Goal: Check status

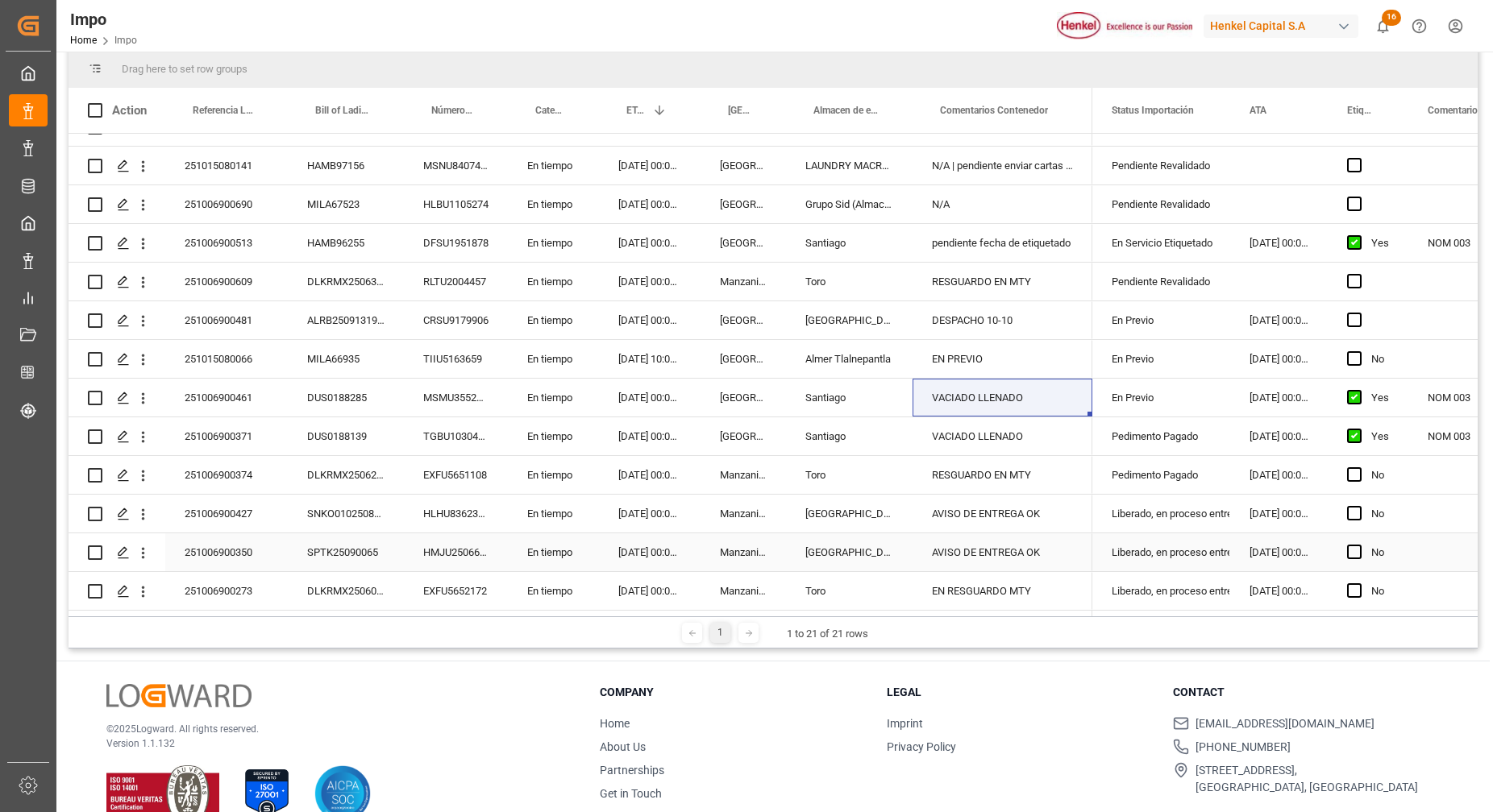
scroll to position [238, 0]
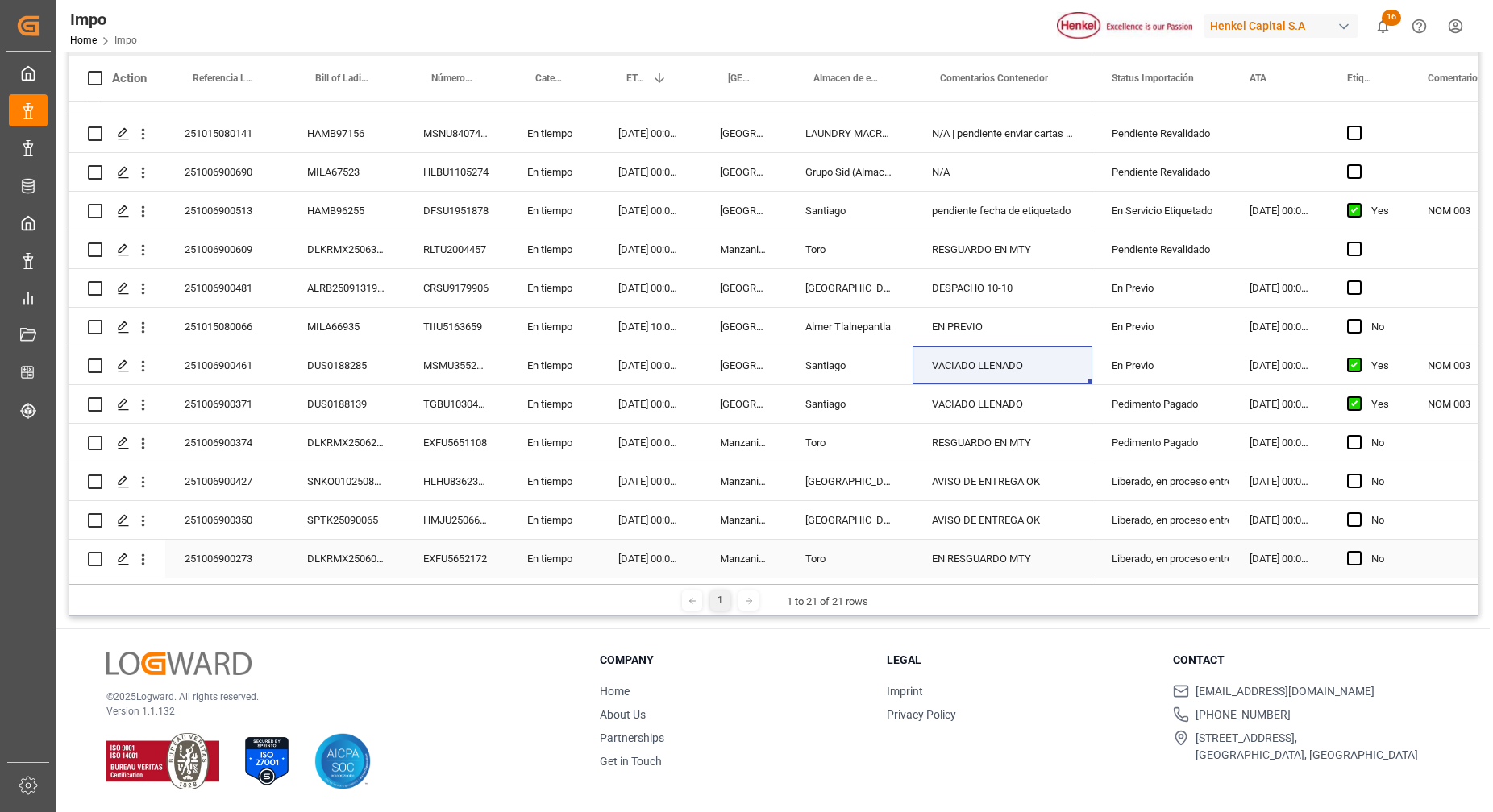
click at [967, 555] on div "EN RESGUARDO MTY" at bounding box center [1002, 559] width 180 height 38
click at [966, 555] on div "EN RESGUARDO MTY" at bounding box center [1002, 559] width 180 height 38
click at [979, 563] on div "EN RESGUARDO MTY" at bounding box center [1002, 549] width 180 height 56
click at [992, 546] on input "EN RESGUARDO MTY" at bounding box center [1003, 550] width 154 height 30
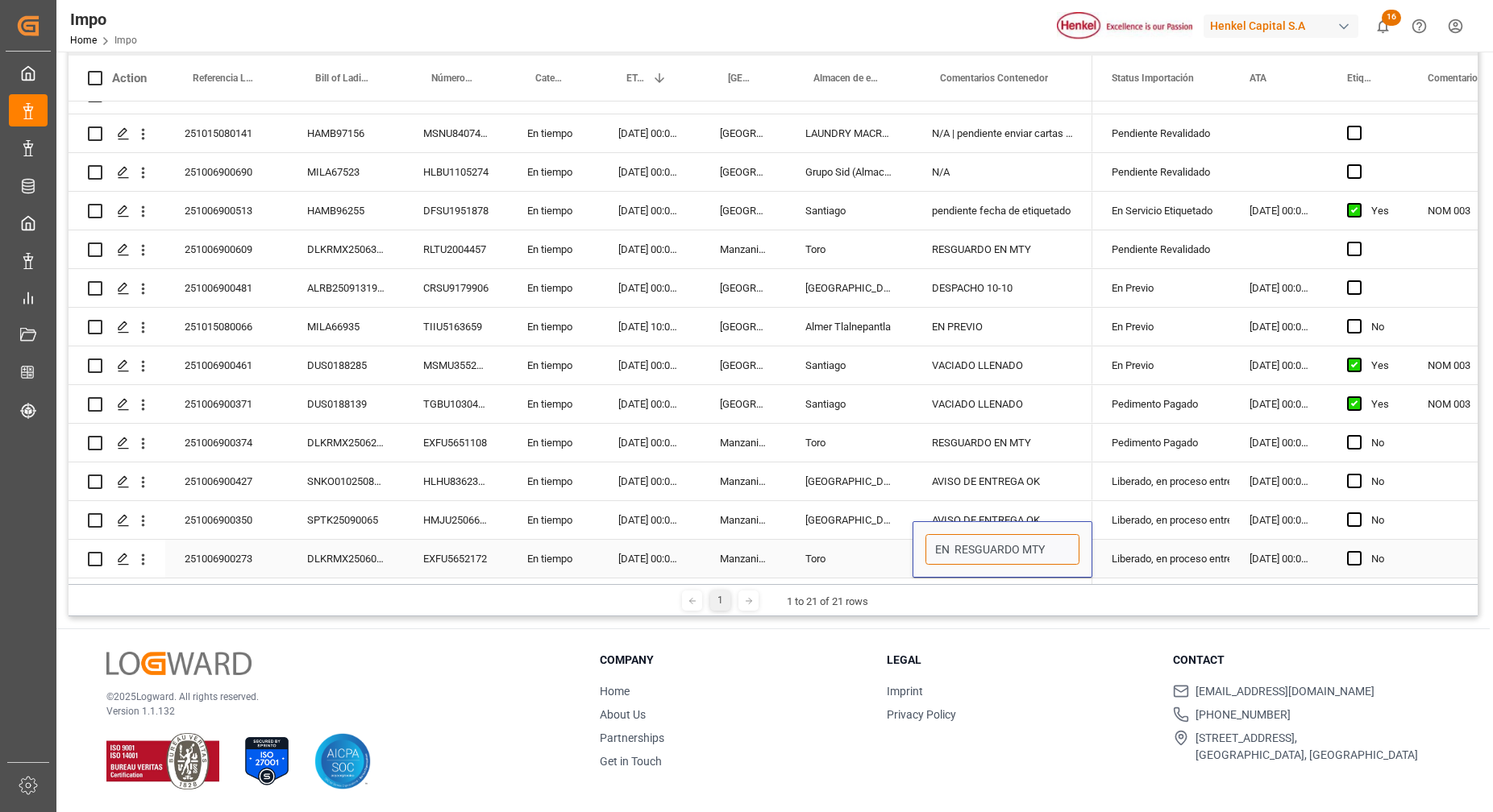
drag, startPoint x: 1064, startPoint y: 546, endPoint x: 880, endPoint y: 533, distance: 184.5
click at [880, 540] on div "251006900273 DLKRMX2506063 EXFU5652172 En tiempo [DATE] 00:00:00 Manzanillo Tor…" at bounding box center [581, 559] width 1024 height 39
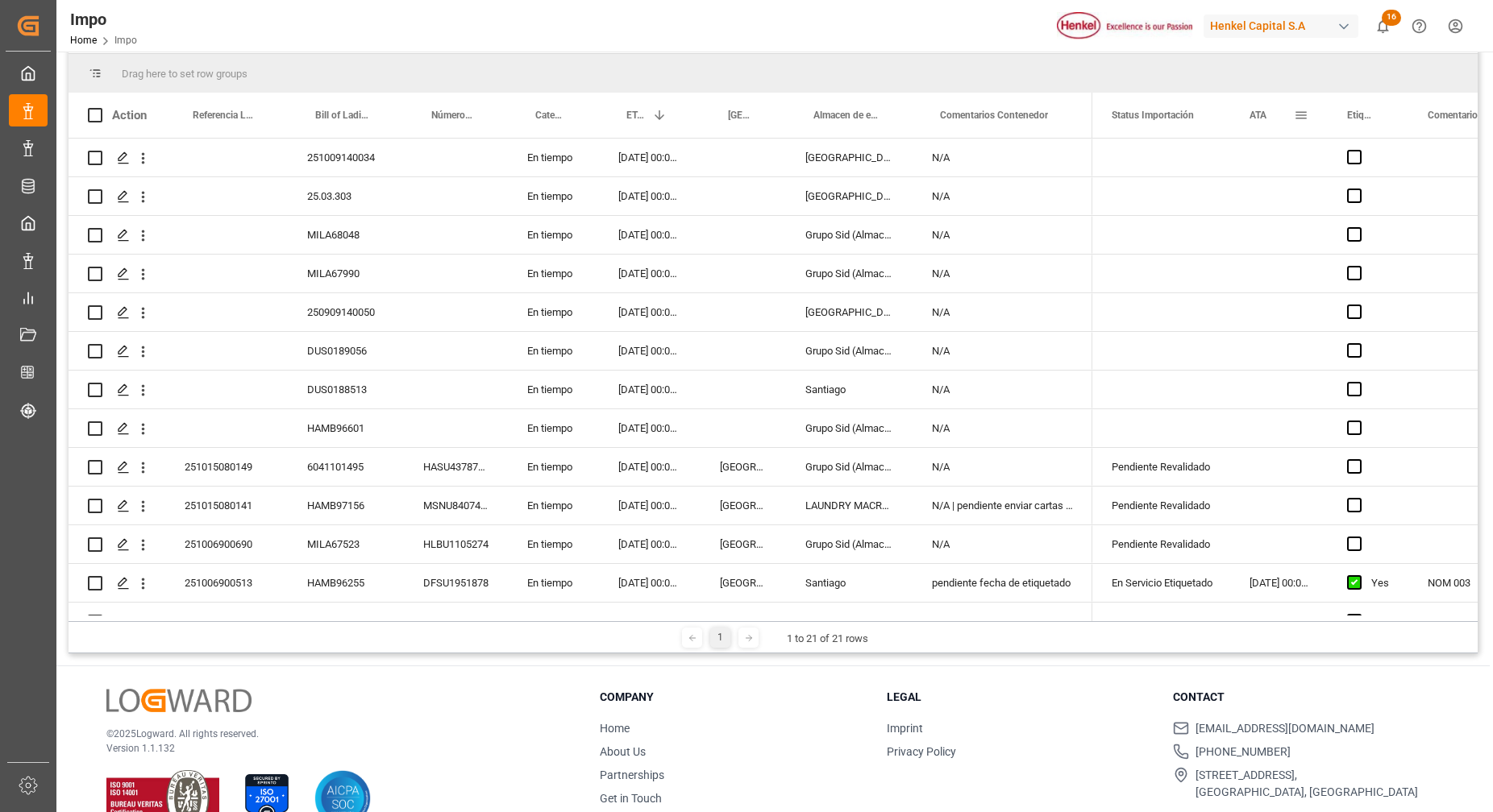
scroll to position [0, 0]
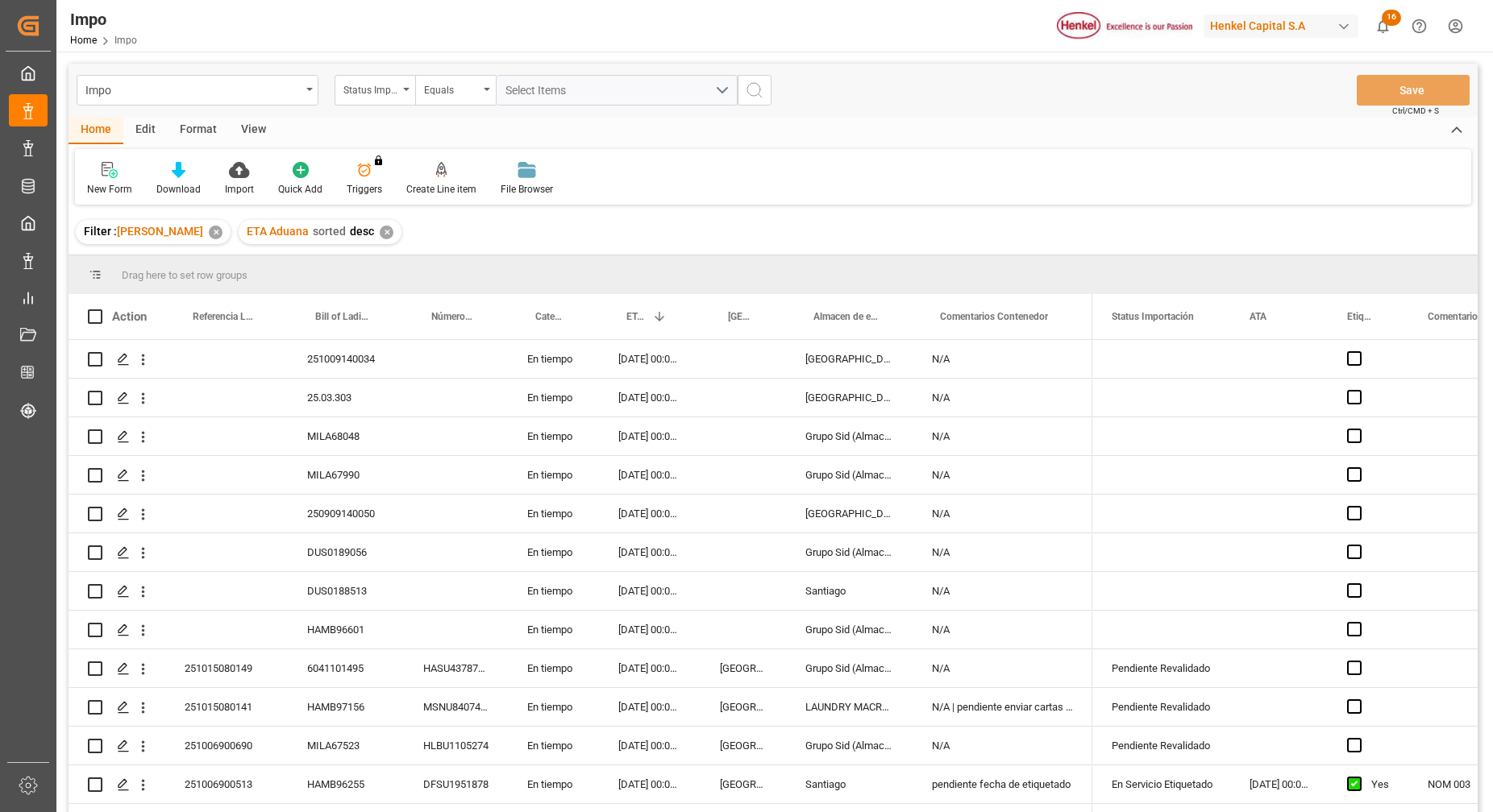
type input "ENVIAR A CALENTAMIENTO"
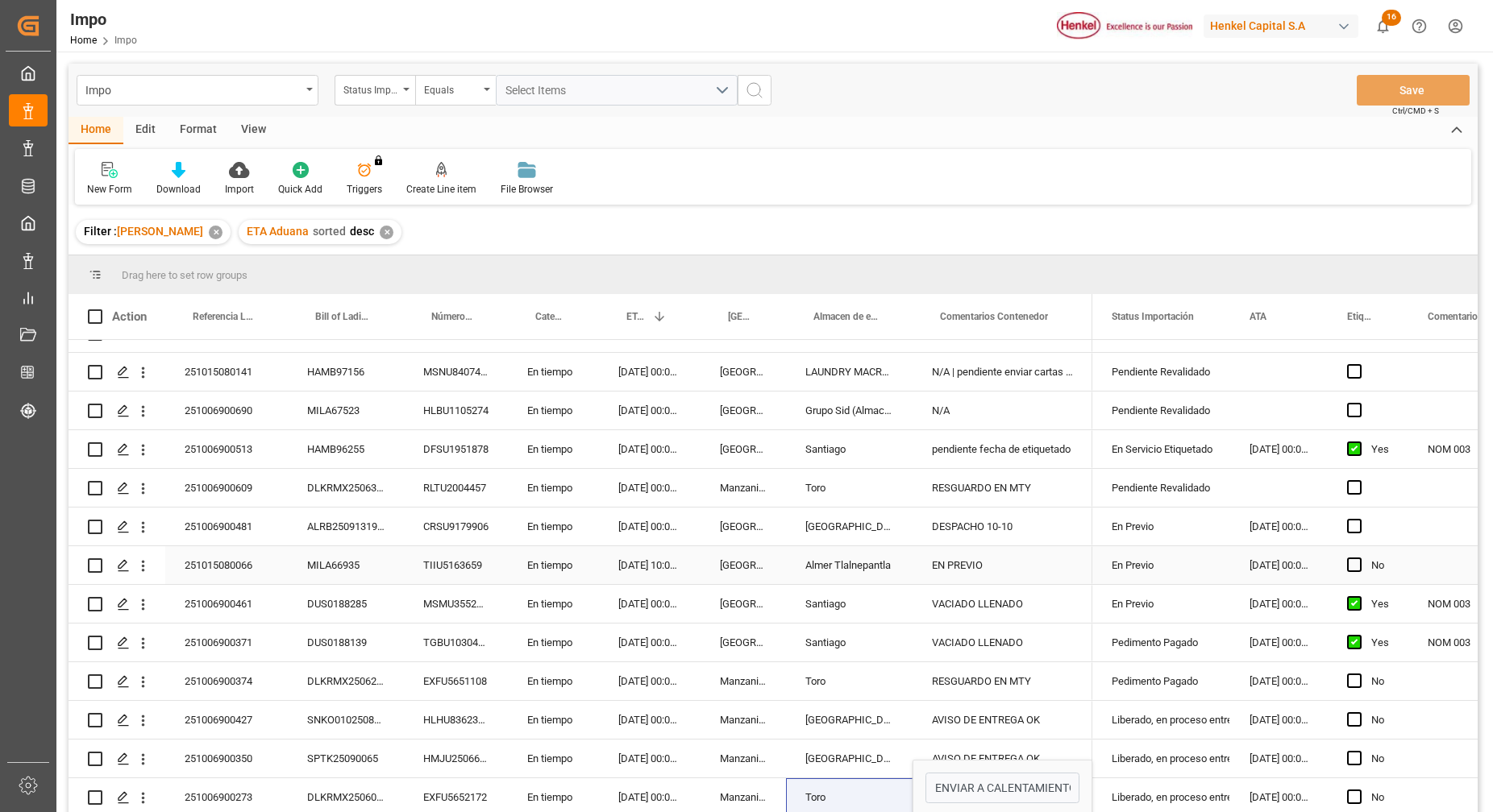
scroll to position [238, 0]
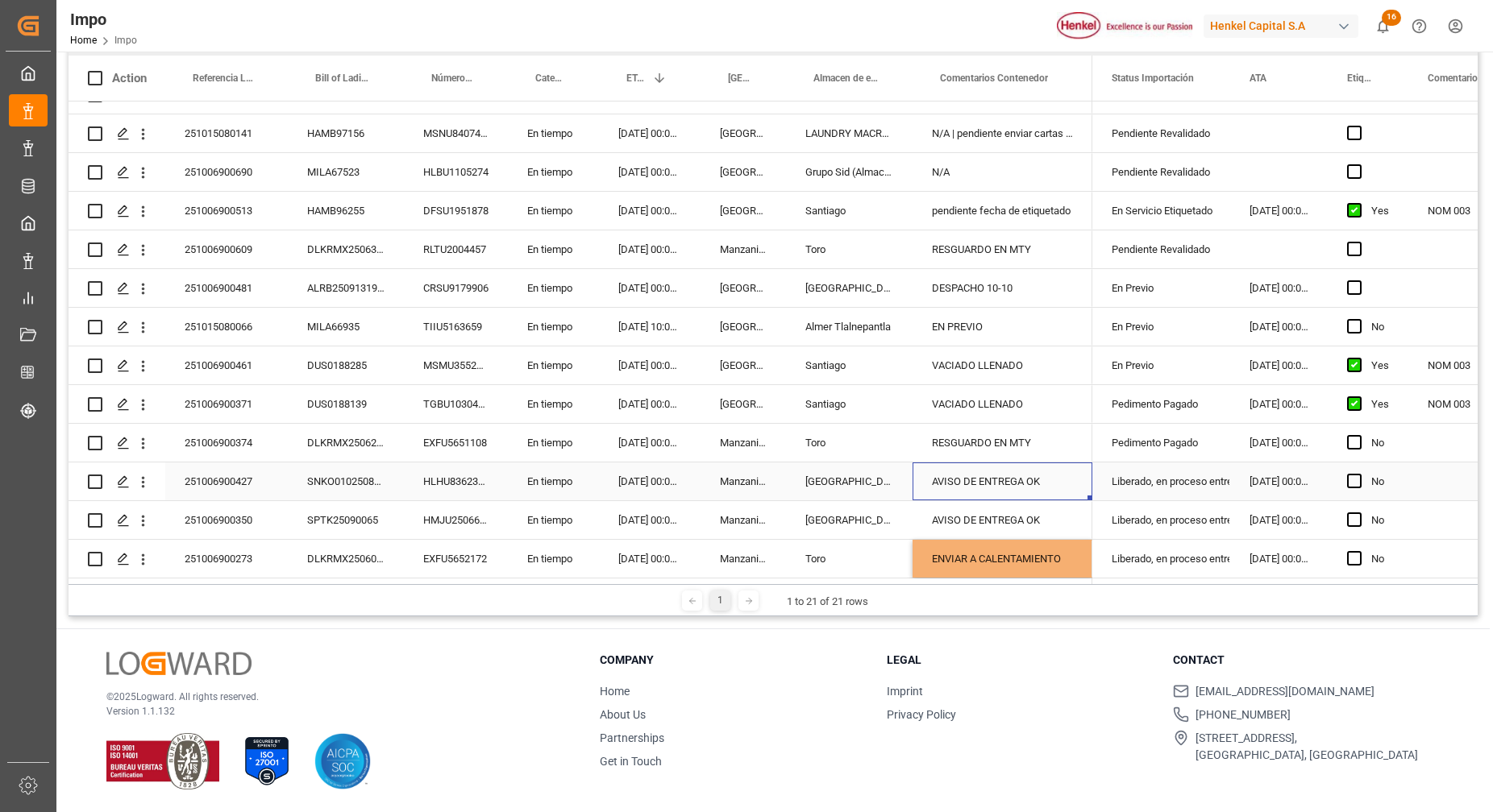
click at [1027, 473] on div "AVISO DE ENTREGA OK" at bounding box center [1002, 481] width 180 height 38
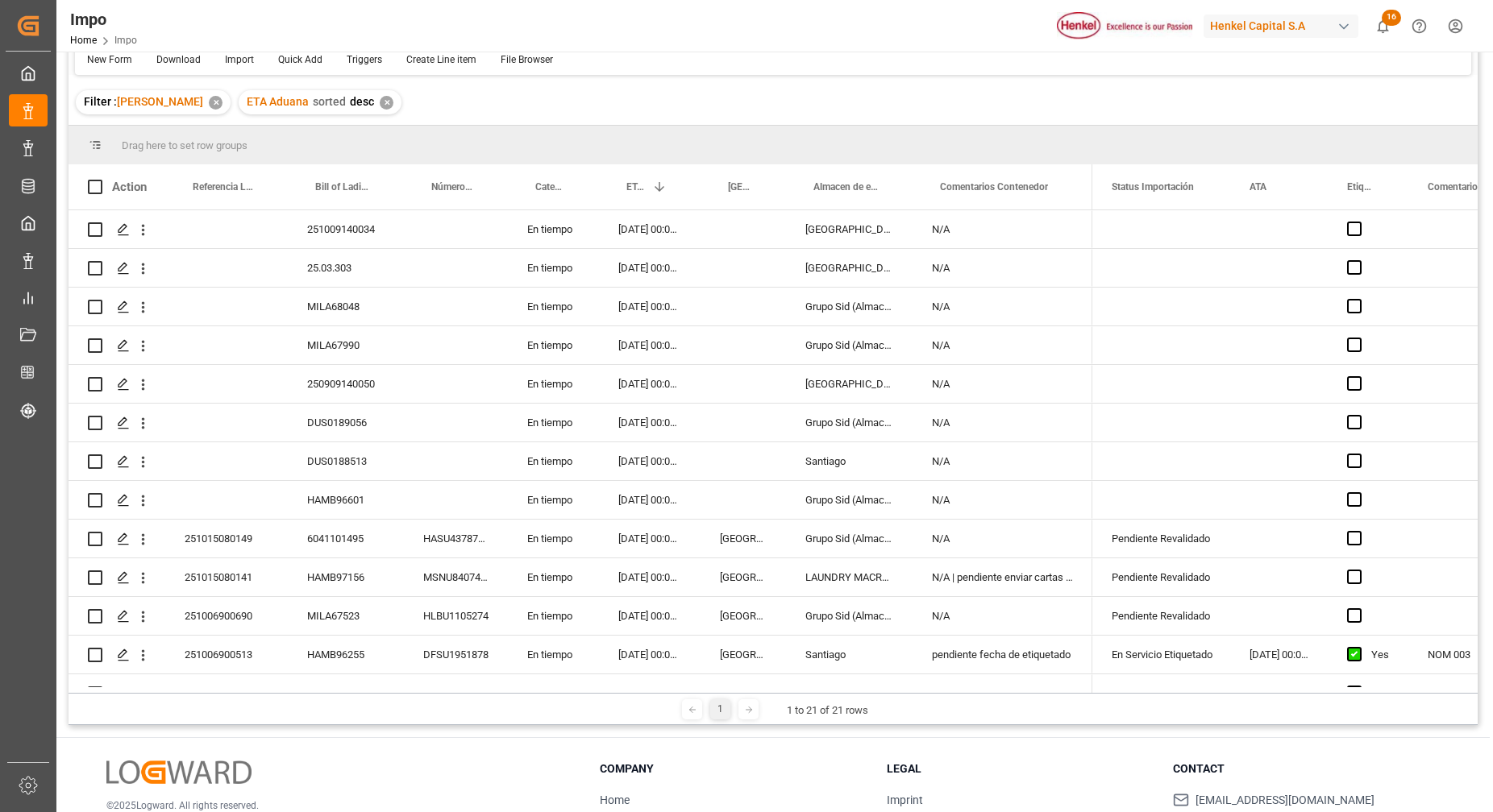
scroll to position [0, 0]
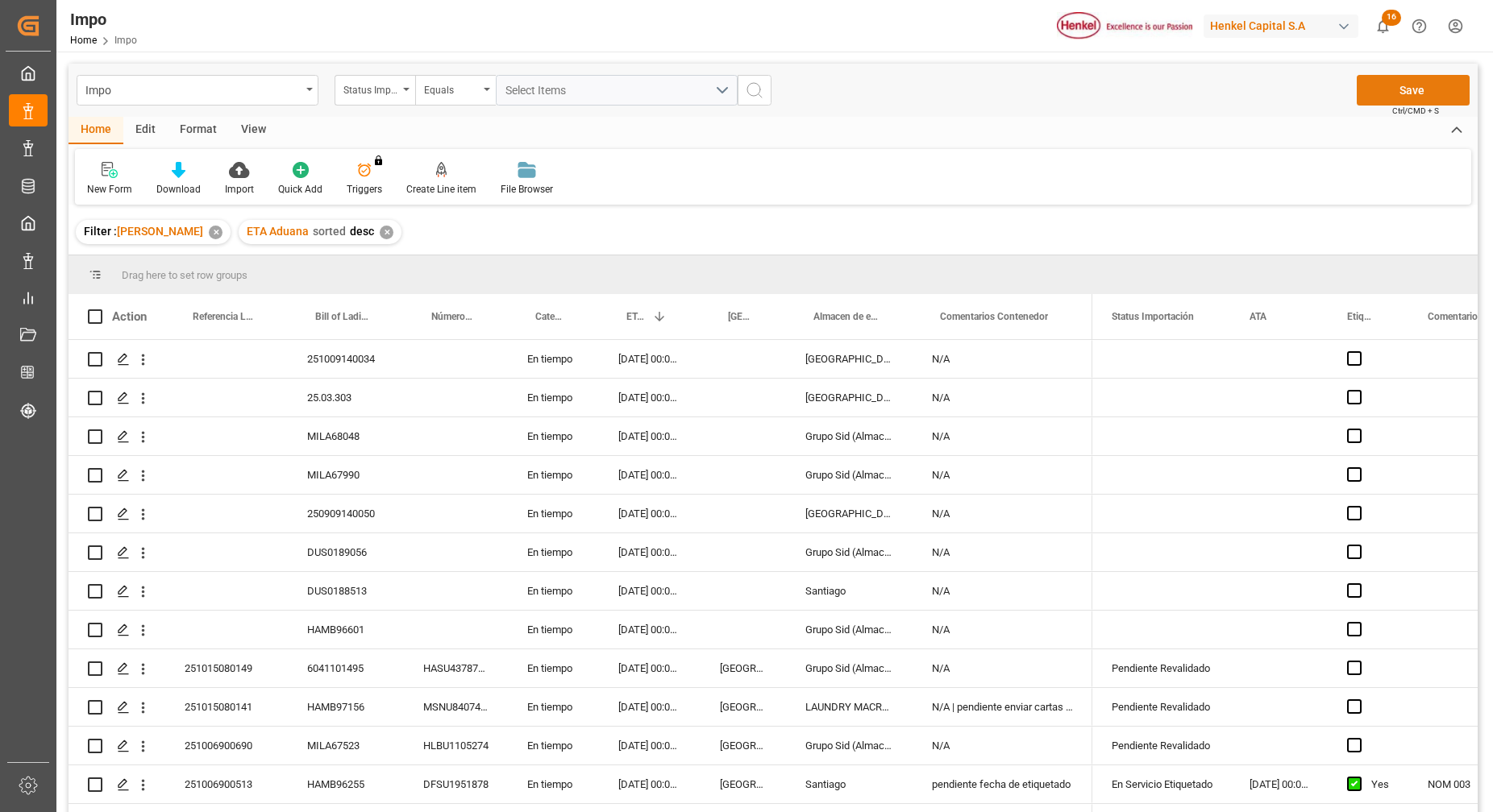
click at [1393, 93] on button "Save" at bounding box center [1413, 91] width 112 height 30
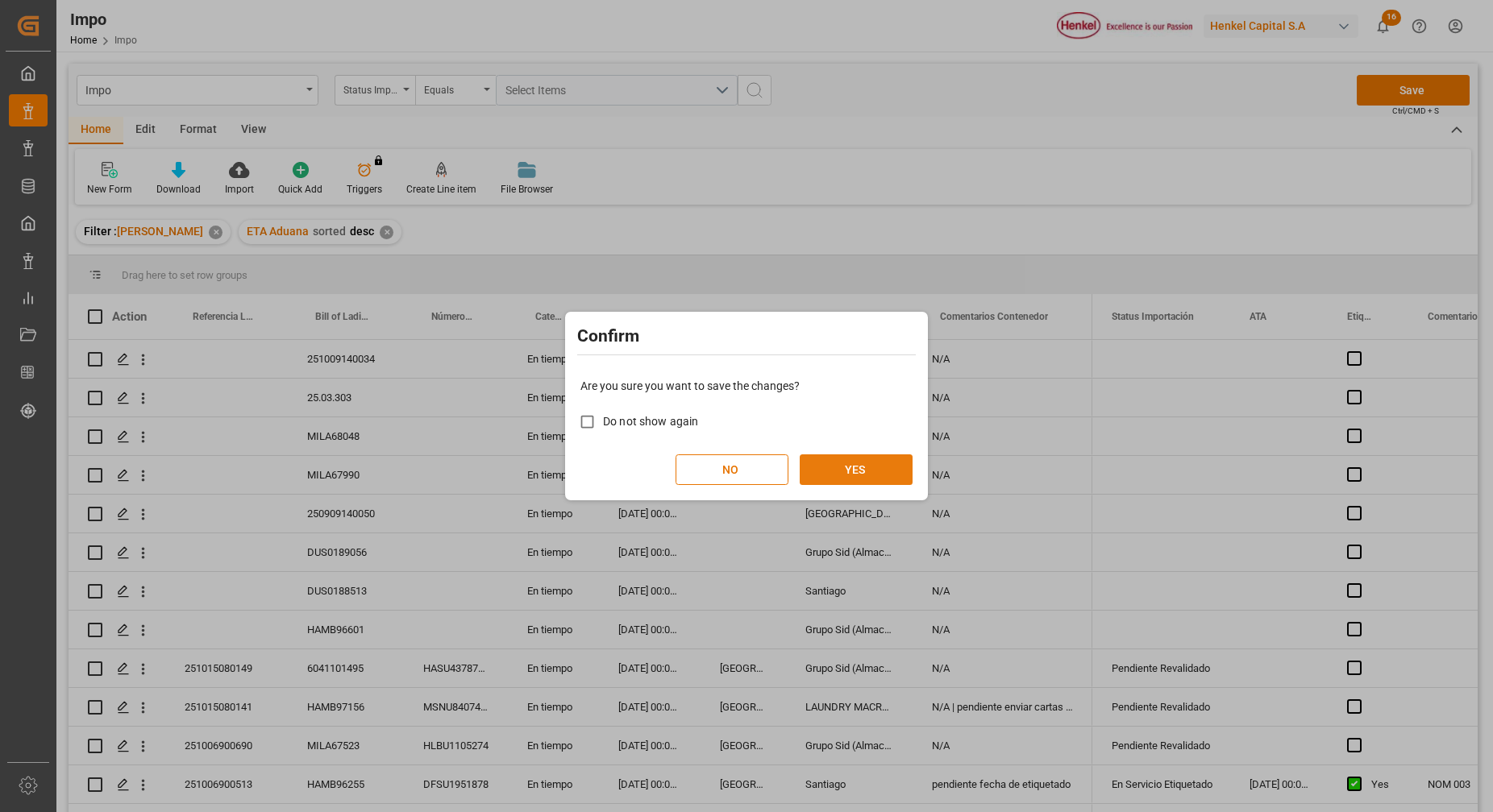
click at [871, 461] on button "YES" at bounding box center [856, 470] width 112 height 30
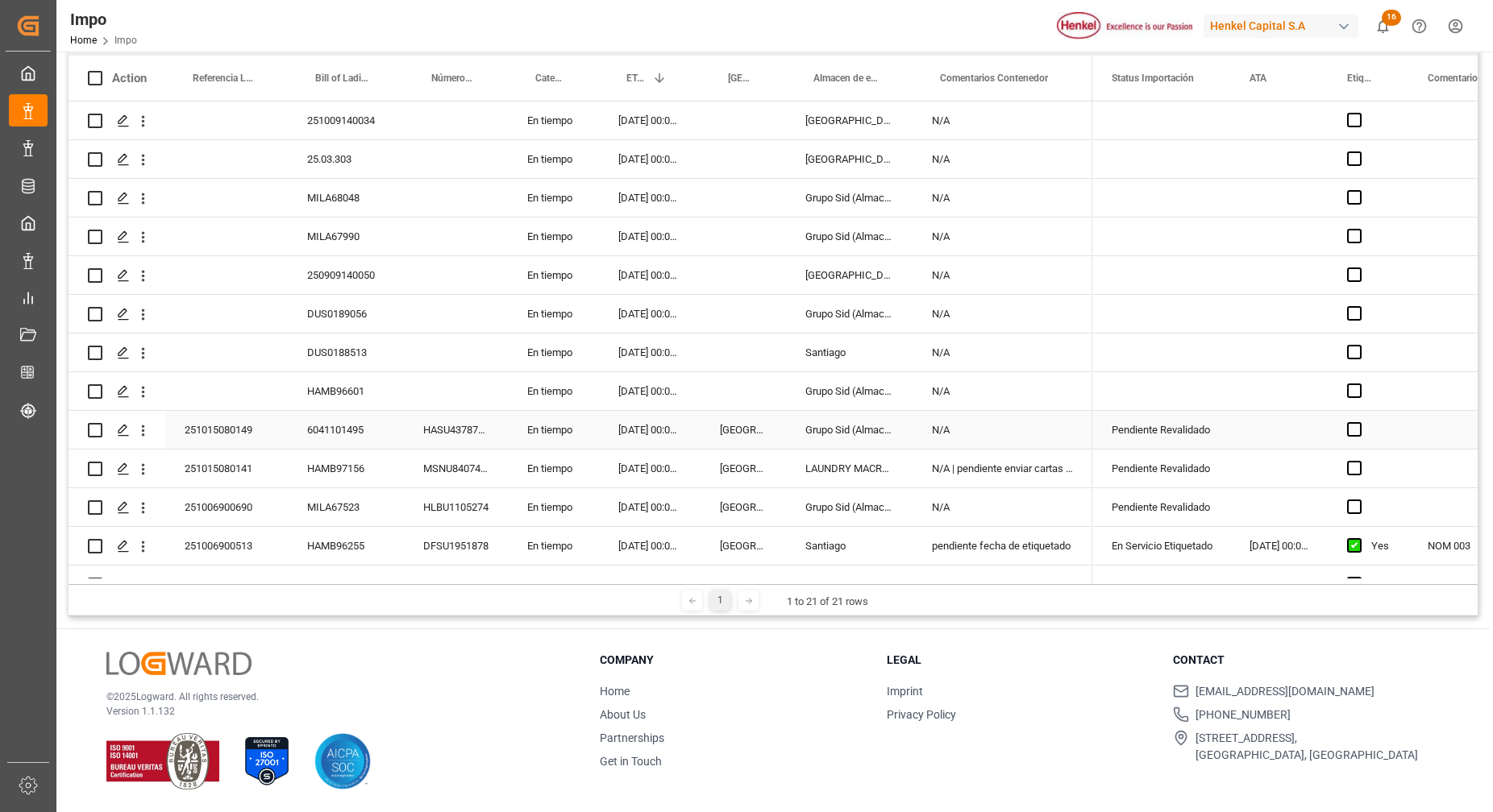
scroll to position [341, 0]
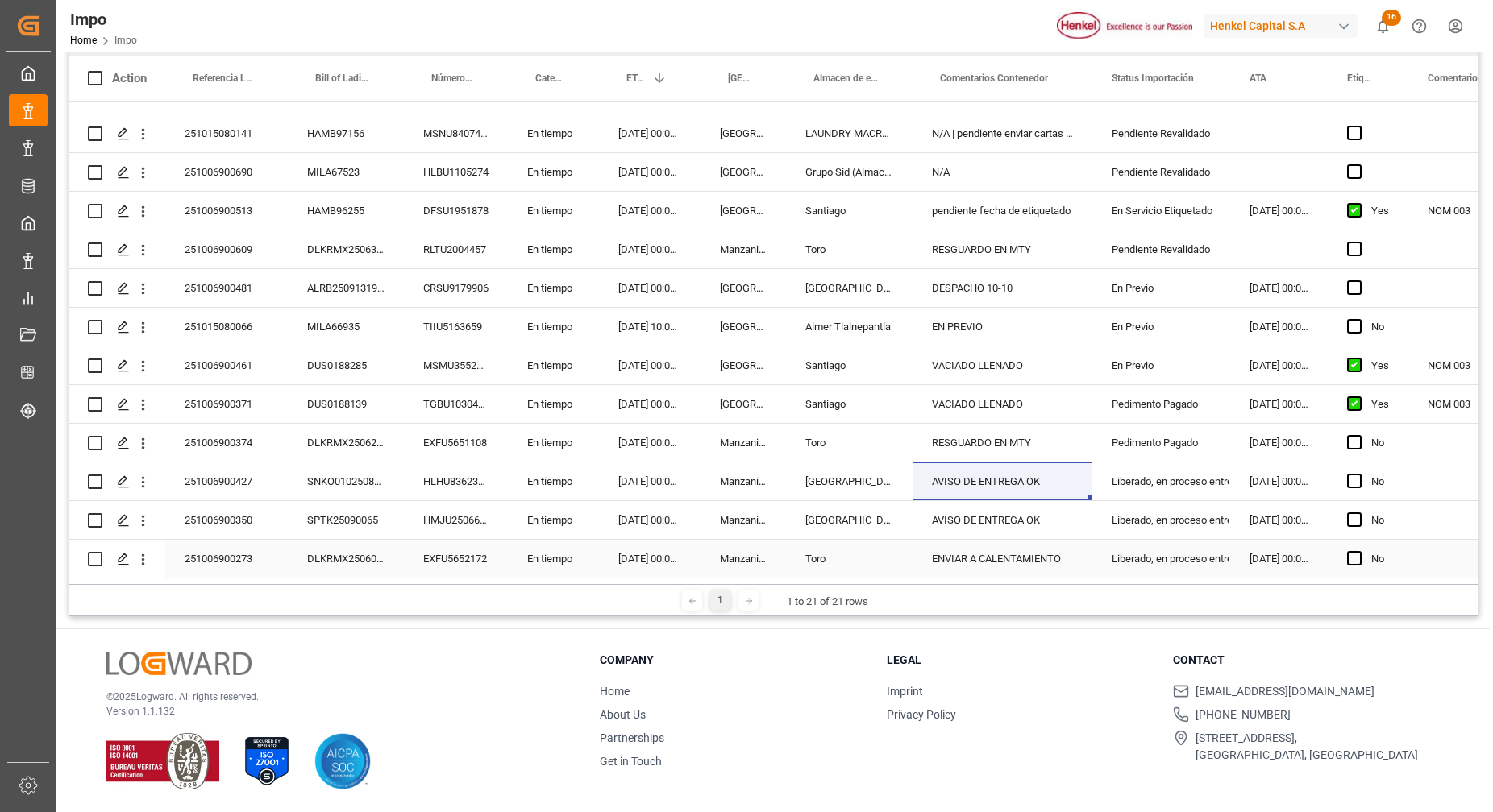
click at [951, 549] on div "ENVIAR A CALENTAMIENTO" at bounding box center [1002, 559] width 180 height 38
click at [951, 548] on div "ENVIAR A CALENTAMIENTO" at bounding box center [1002, 559] width 180 height 38
click at [1070, 536] on input "ENVIAR A CALENTAMIENTO" at bounding box center [1003, 550] width 154 height 30
type input "ENVIAR A CALENTAMIENTO | 15-OCT"
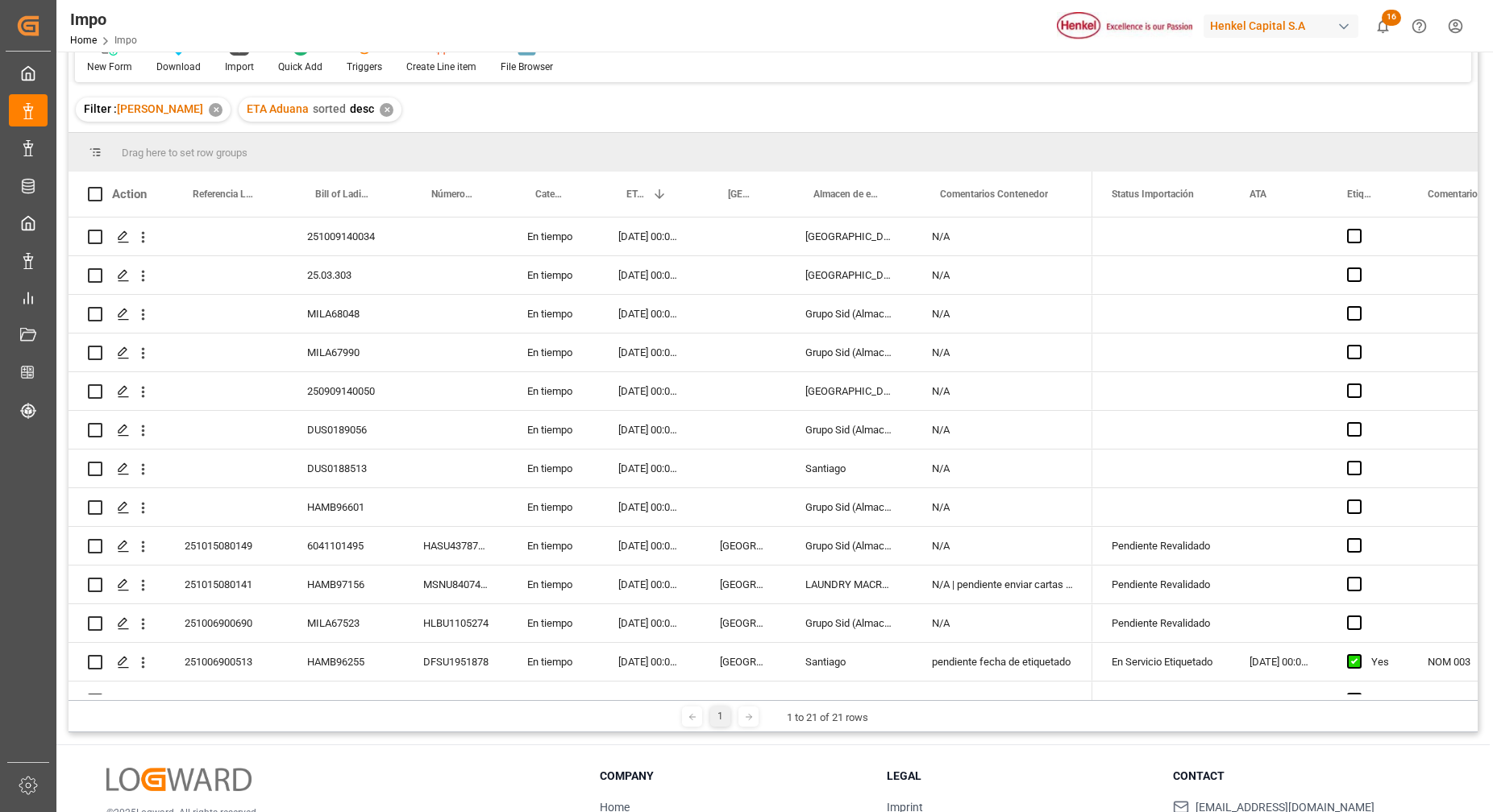
scroll to position [0, 0]
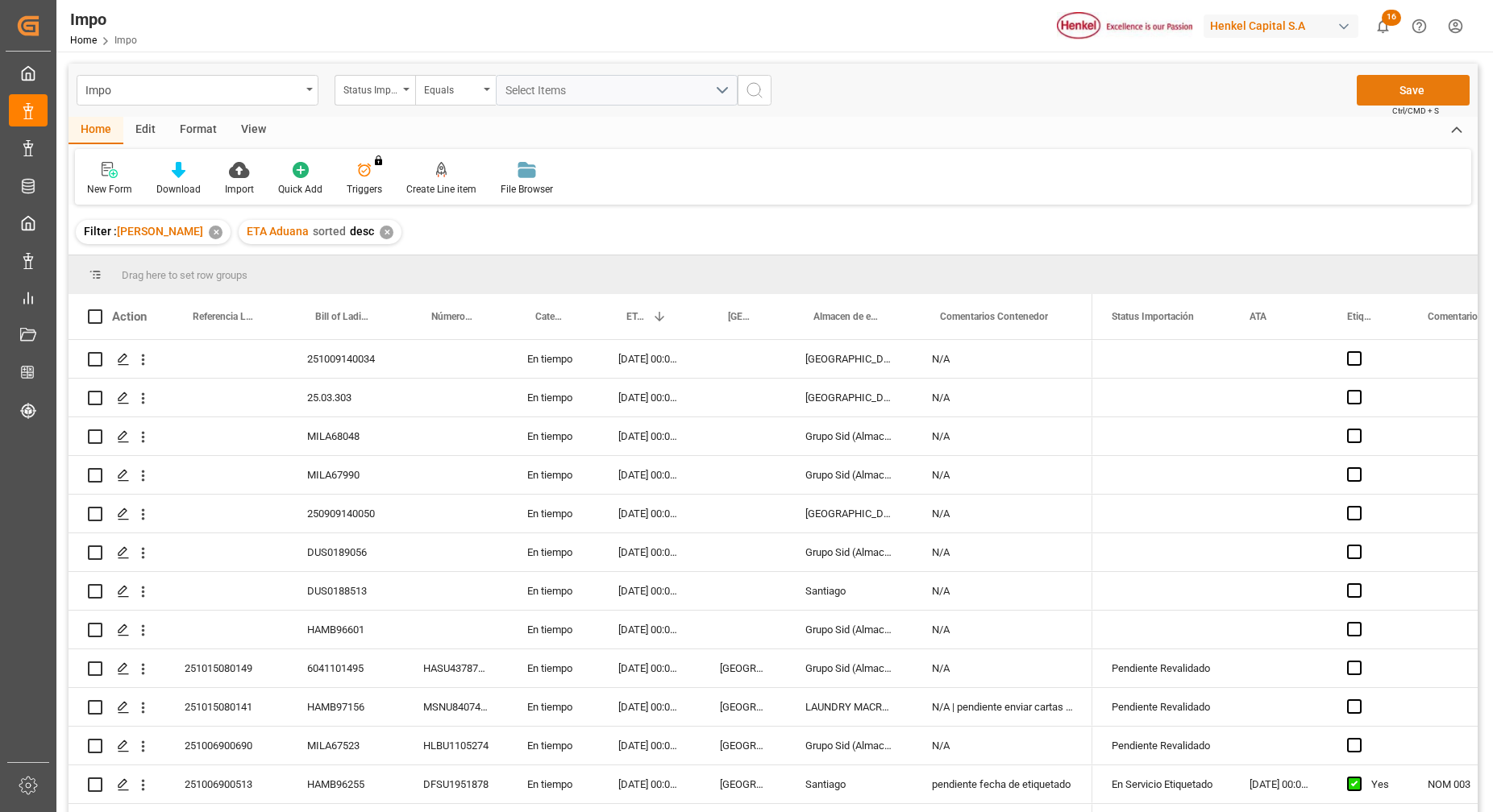
click at [1388, 87] on button "Save" at bounding box center [1413, 91] width 112 height 30
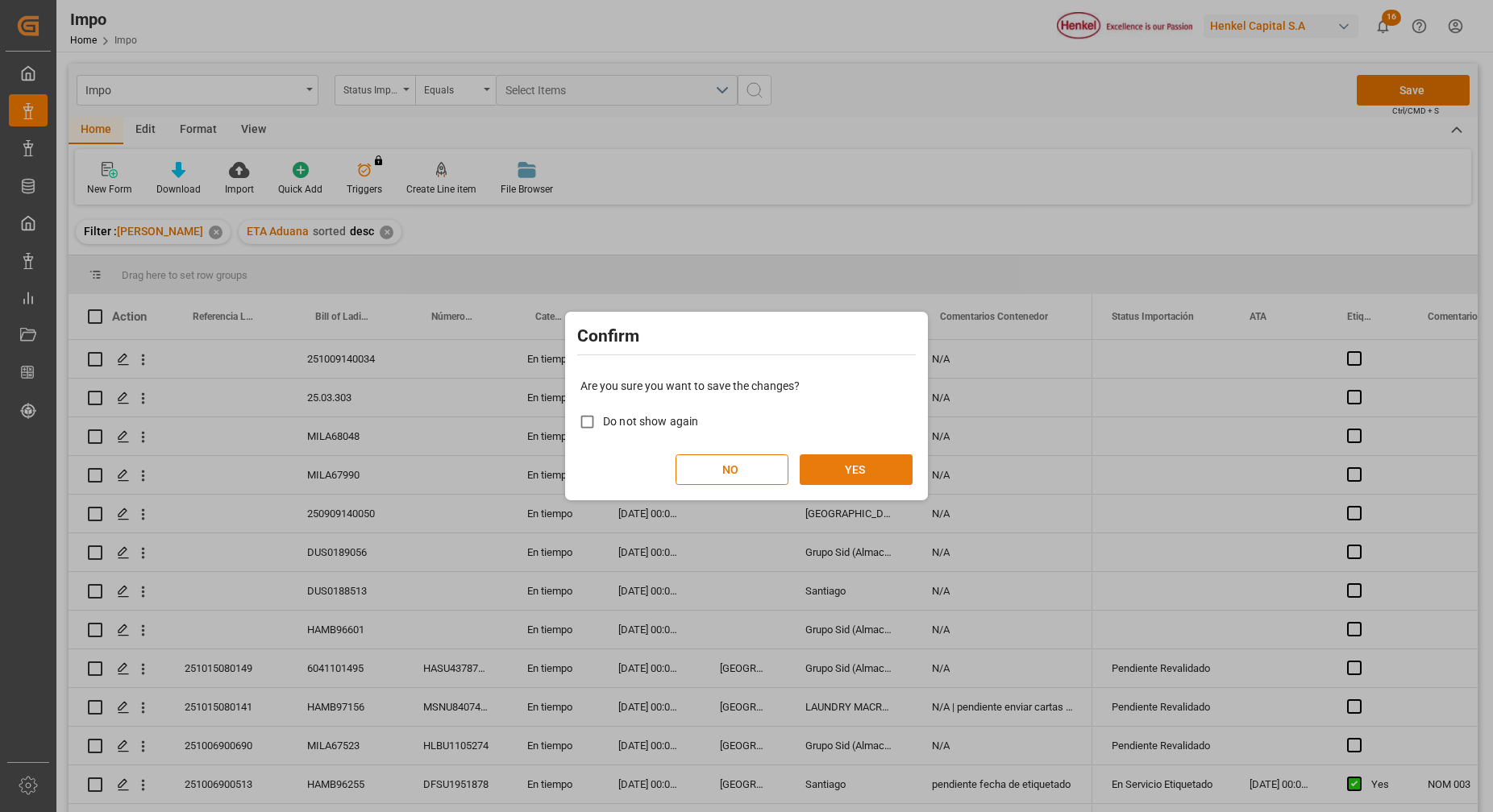
click at [879, 457] on button "YES" at bounding box center [856, 470] width 112 height 30
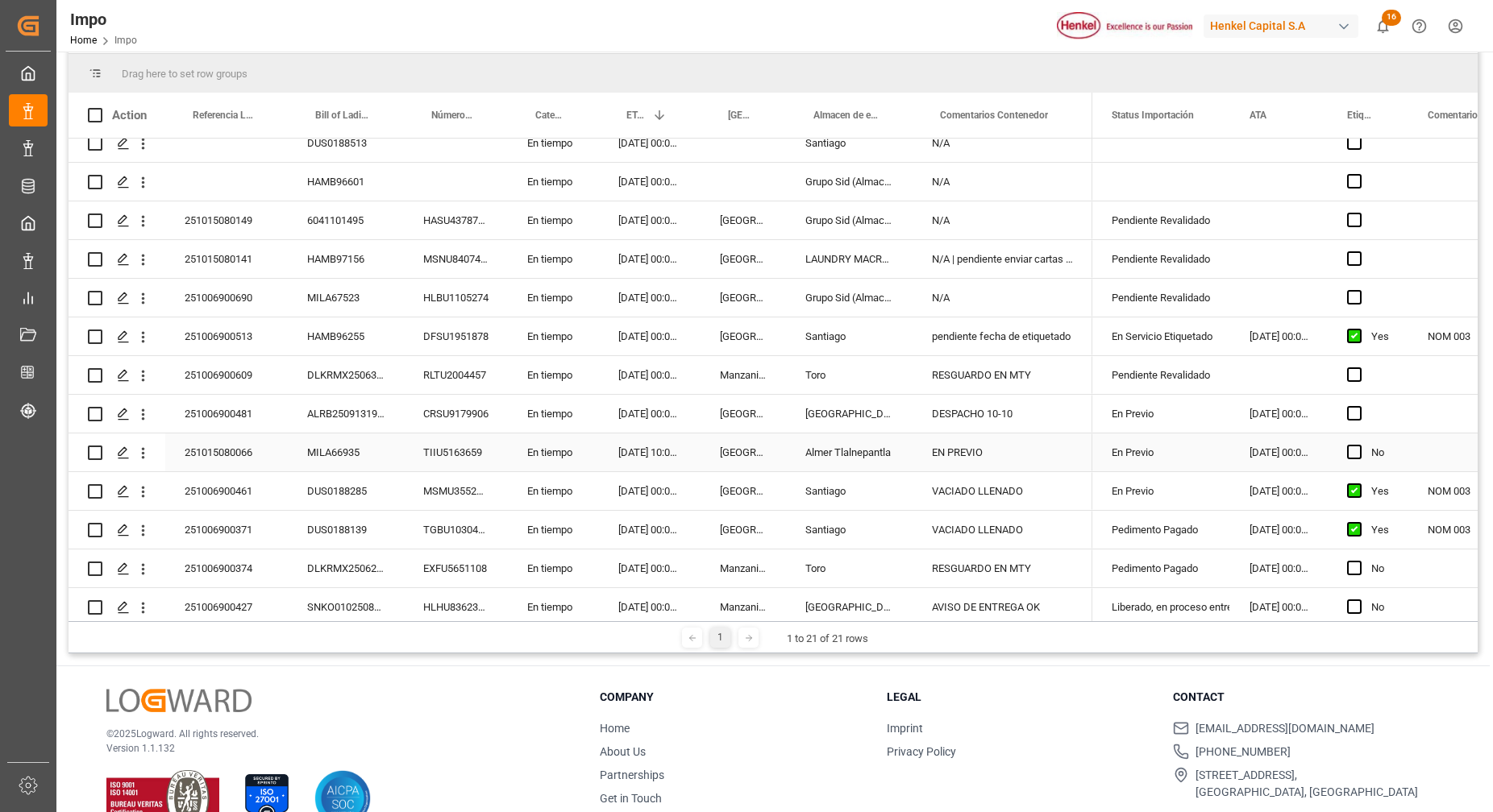
scroll to position [201, 0]
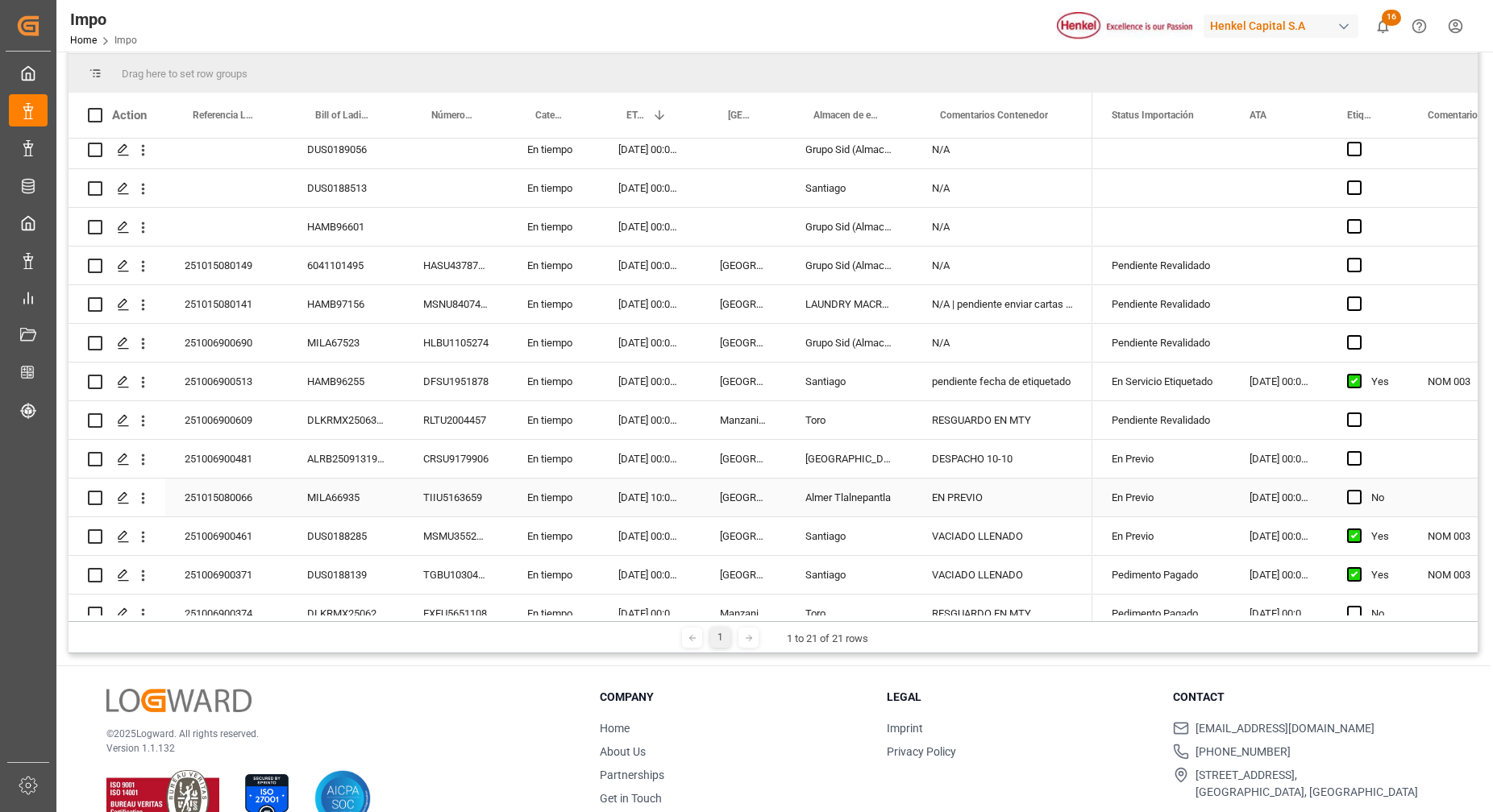
click at [317, 507] on div "MILA66935" at bounding box center [346, 497] width 116 height 38
click at [227, 498] on div "251015080066" at bounding box center [226, 497] width 123 height 38
click at [249, 509] on input "251015080066" at bounding box center [226, 507] width 96 height 30
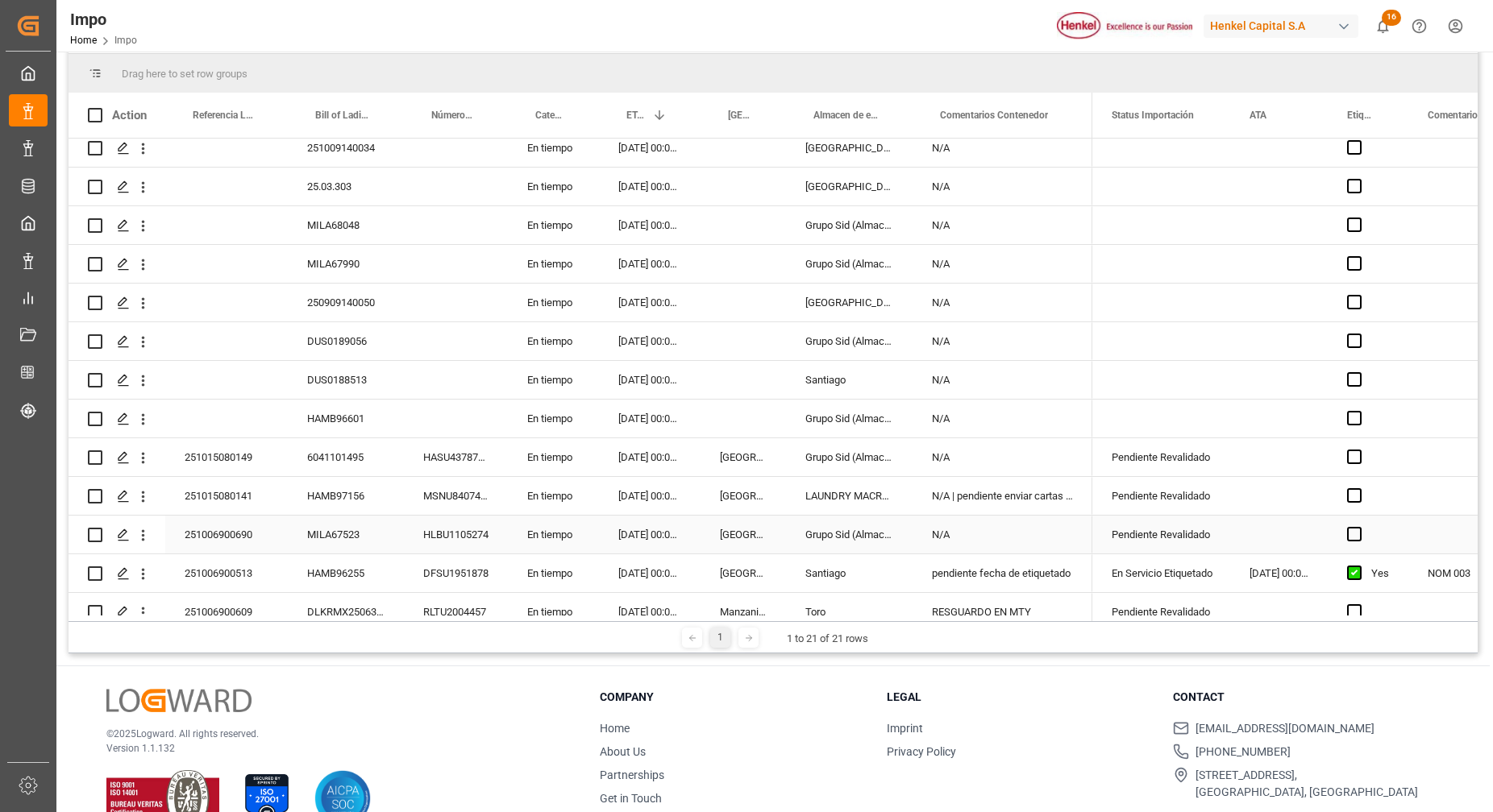
scroll to position [0, 0]
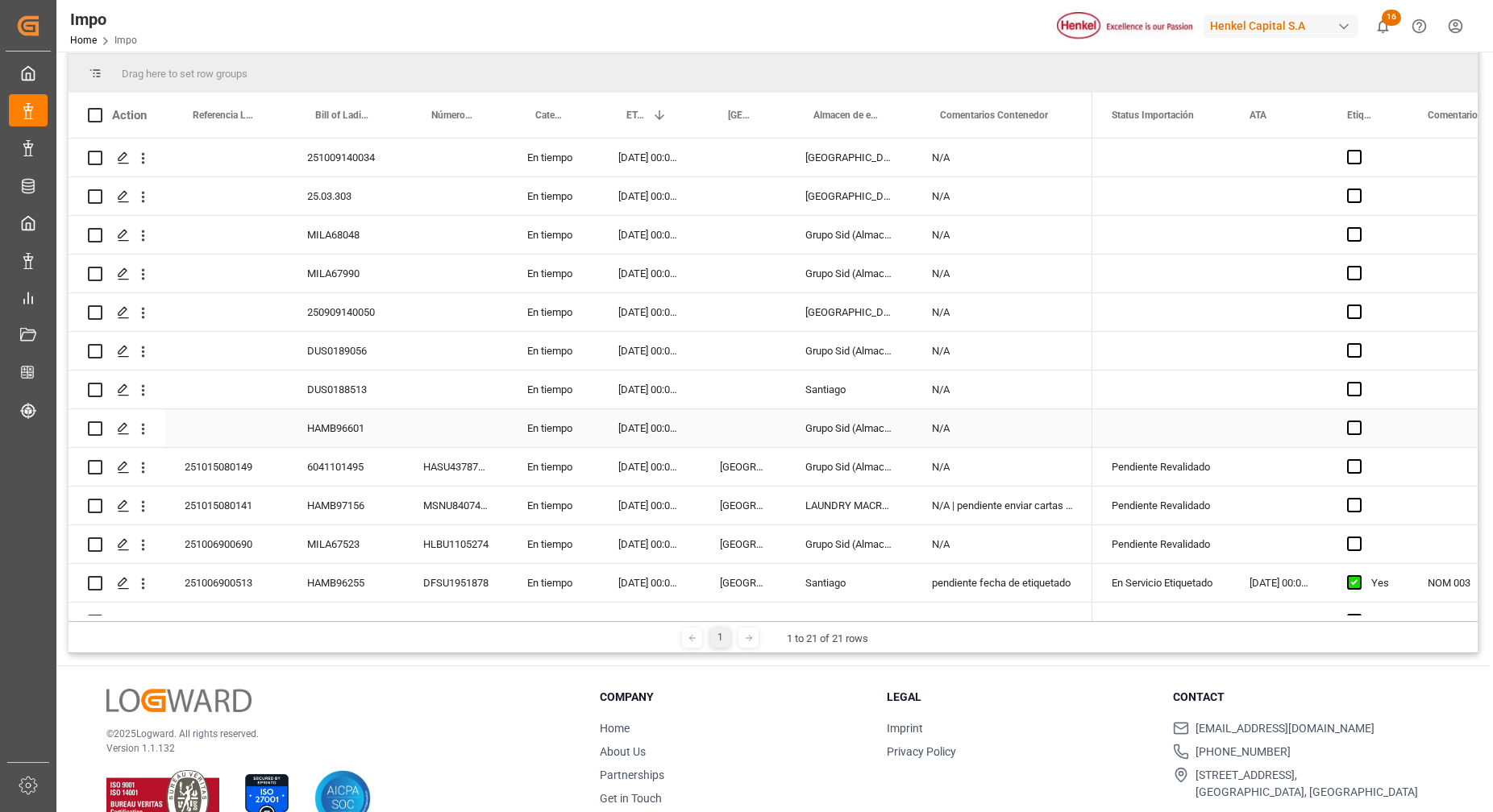
click at [286, 440] on div "HAMB96601 En tiempo [DATE] 00:00:00 Grupo Sid (Almacenaje y Distribucion AVIOR)…" at bounding box center [581, 429] width 1024 height 39
click at [341, 423] on div "HAMB96601" at bounding box center [346, 429] width 116 height 38
click at [341, 422] on div "HAMB96601" at bounding box center [346, 429] width 116 height 38
click at [338, 430] on input "HAMB96601" at bounding box center [345, 437] width 91 height 30
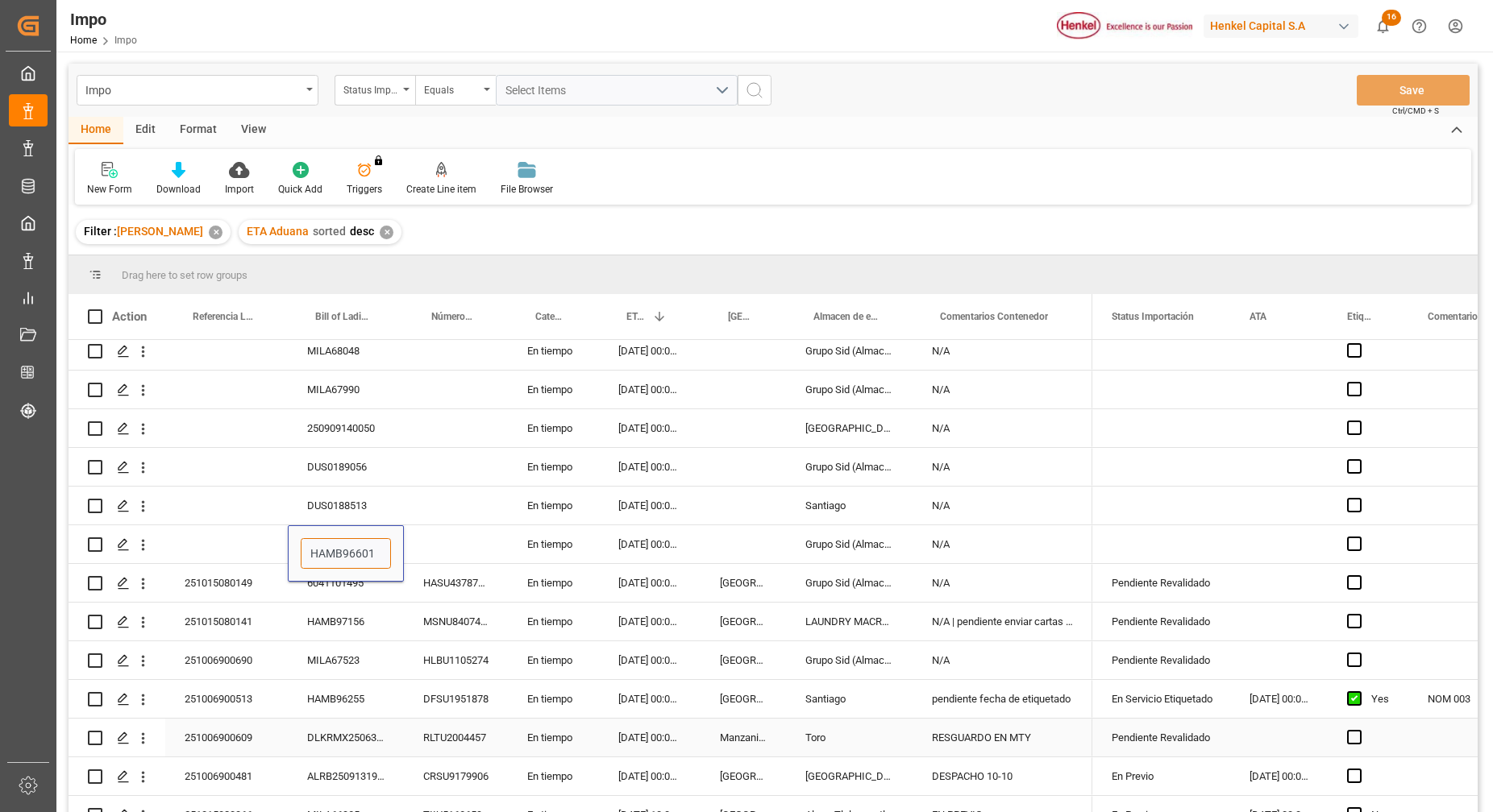
scroll to position [201, 0]
